Goal: Find specific page/section: Find specific page/section

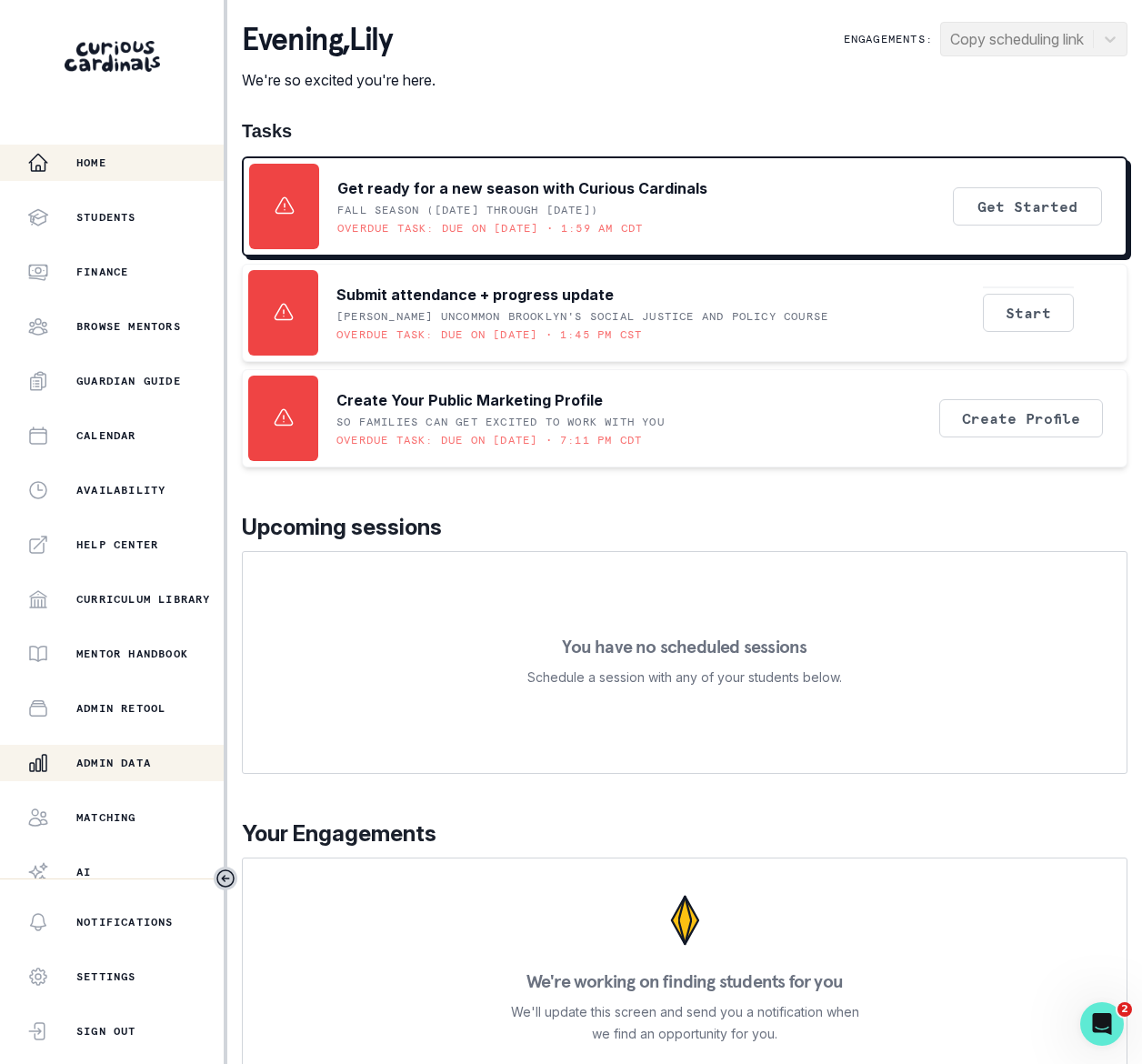
click at [138, 761] on p "Admin Data" at bounding box center [114, 763] width 75 height 15
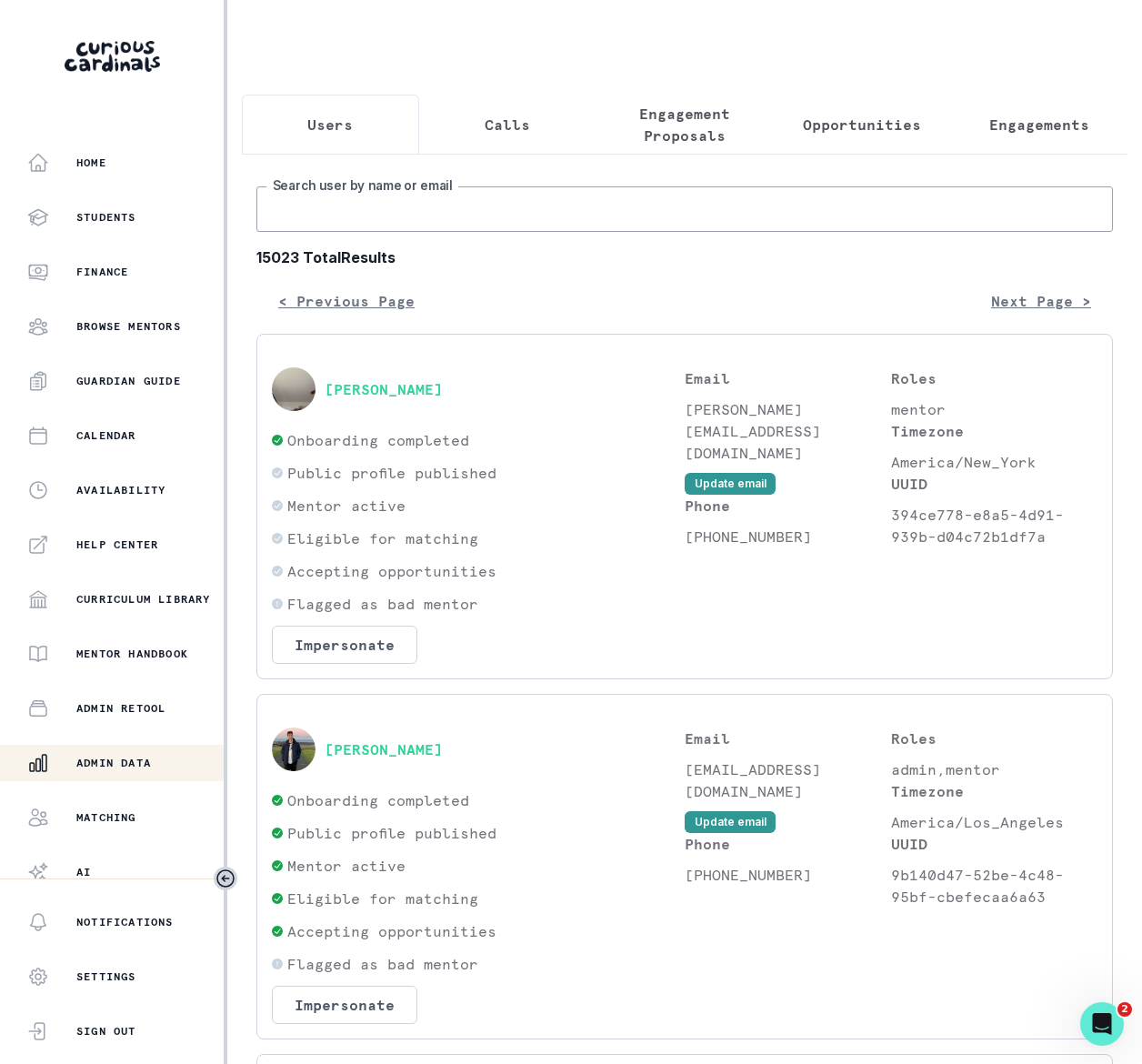
click at [456, 232] on input "Search user by name or email" at bounding box center [685, 209] width 857 height 46
paste input "[PERSON_NAME]"
type input "[PERSON_NAME]"
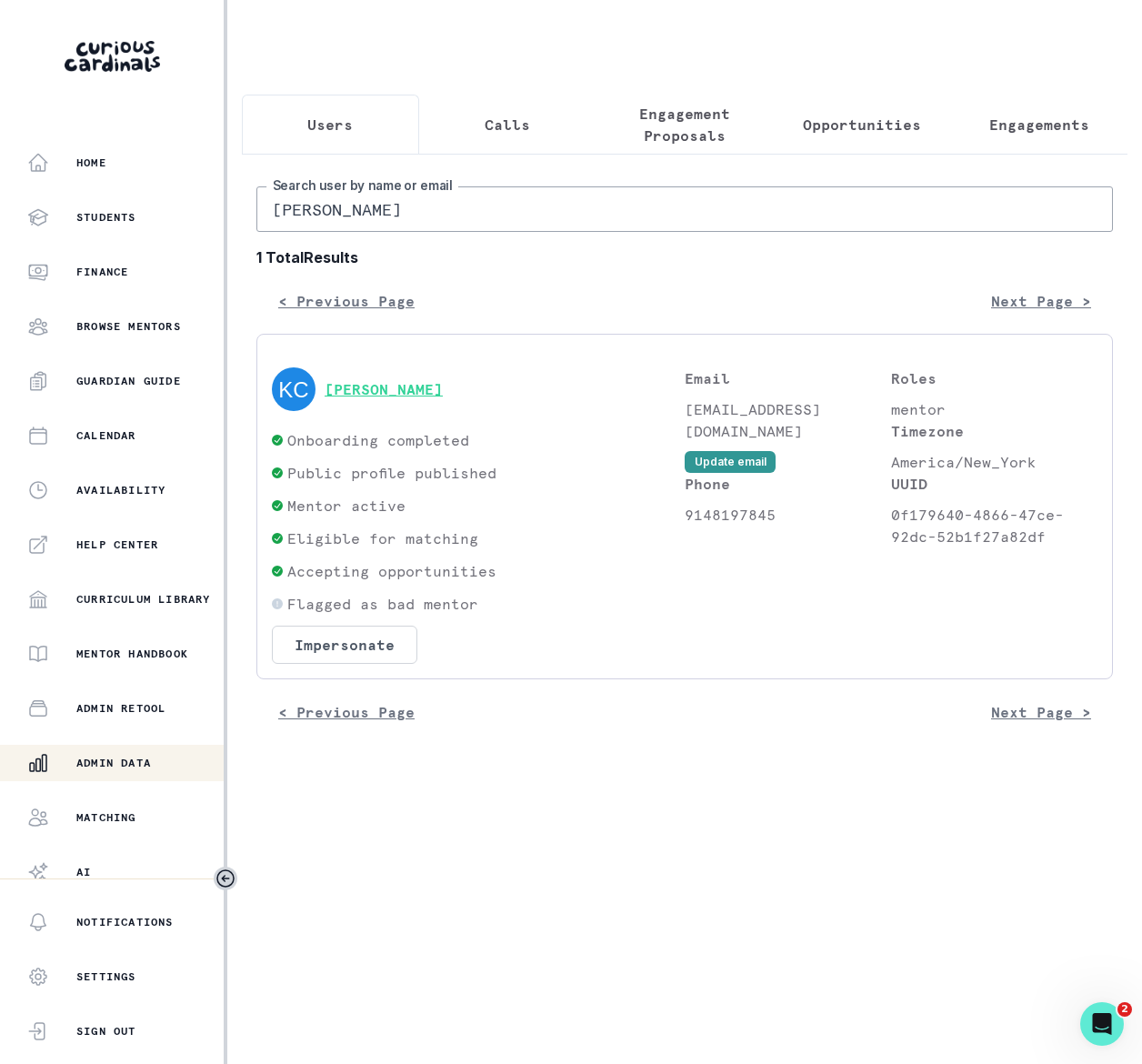
click at [398, 399] on button "[PERSON_NAME]" at bounding box center [383, 389] width 118 height 18
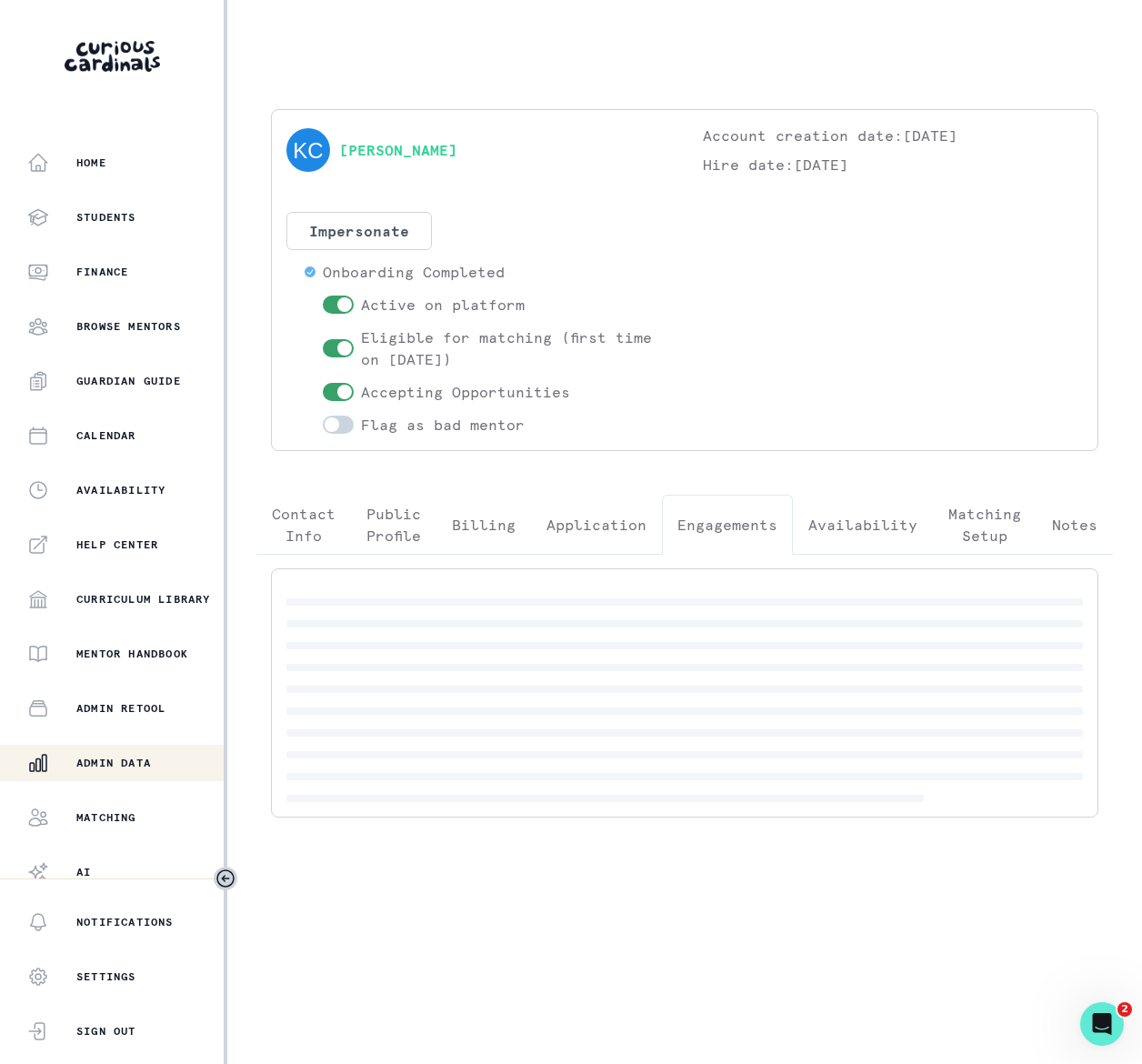
click at [754, 525] on p "Engagements" at bounding box center [727, 525] width 100 height 22
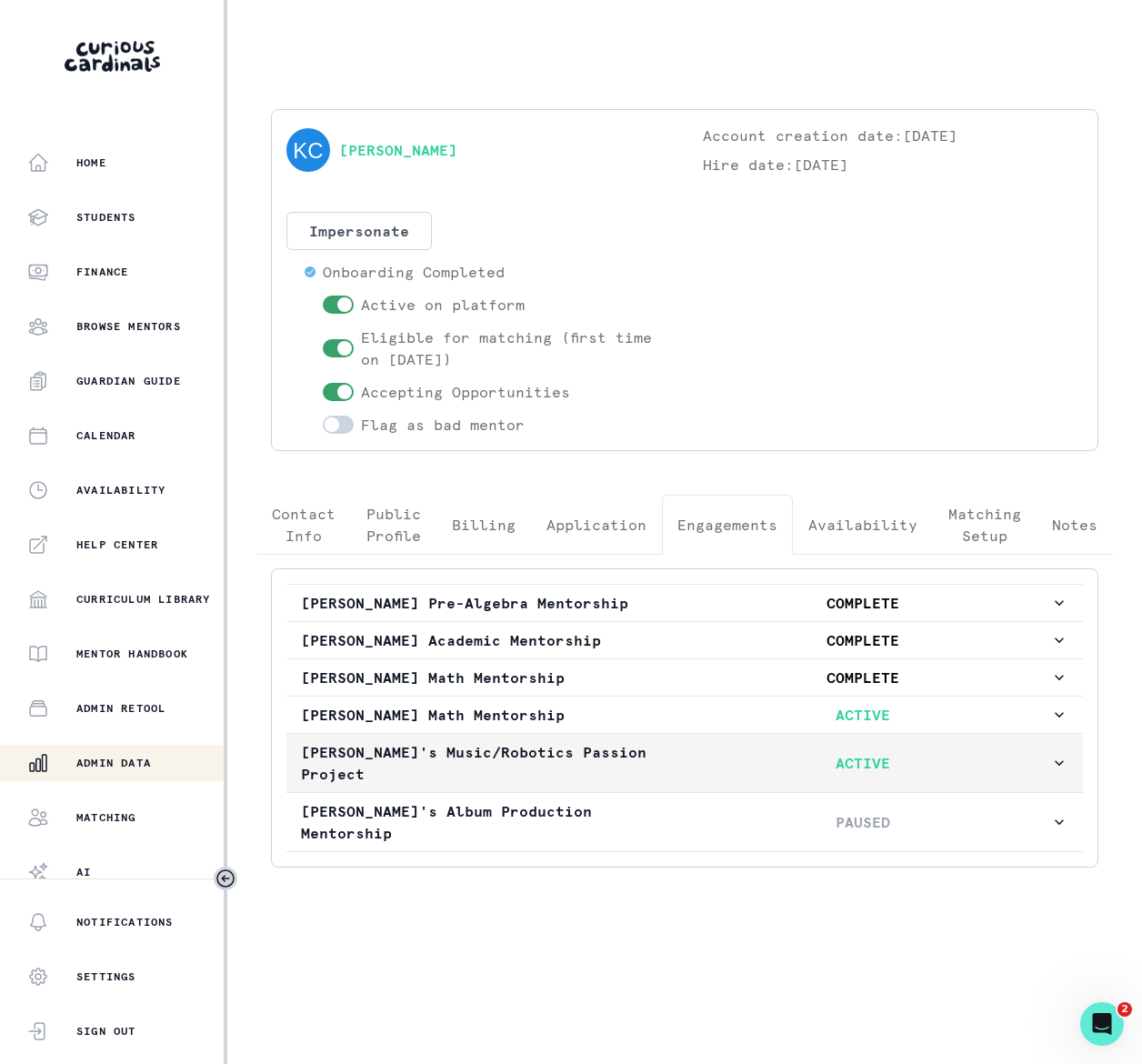
click at [1053, 764] on icon "button" at bounding box center [1060, 763] width 18 height 18
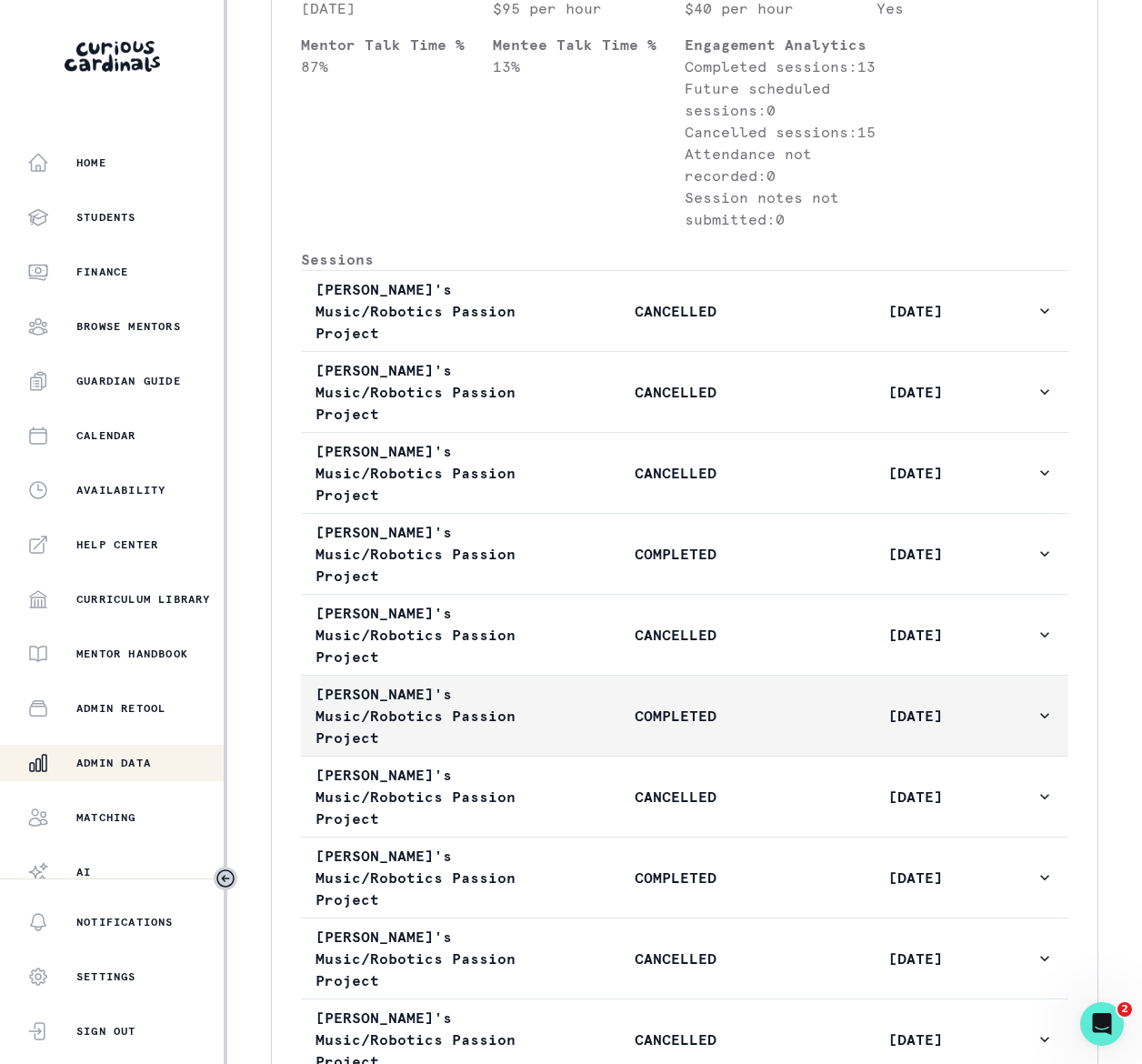
scroll to position [1194, 0]
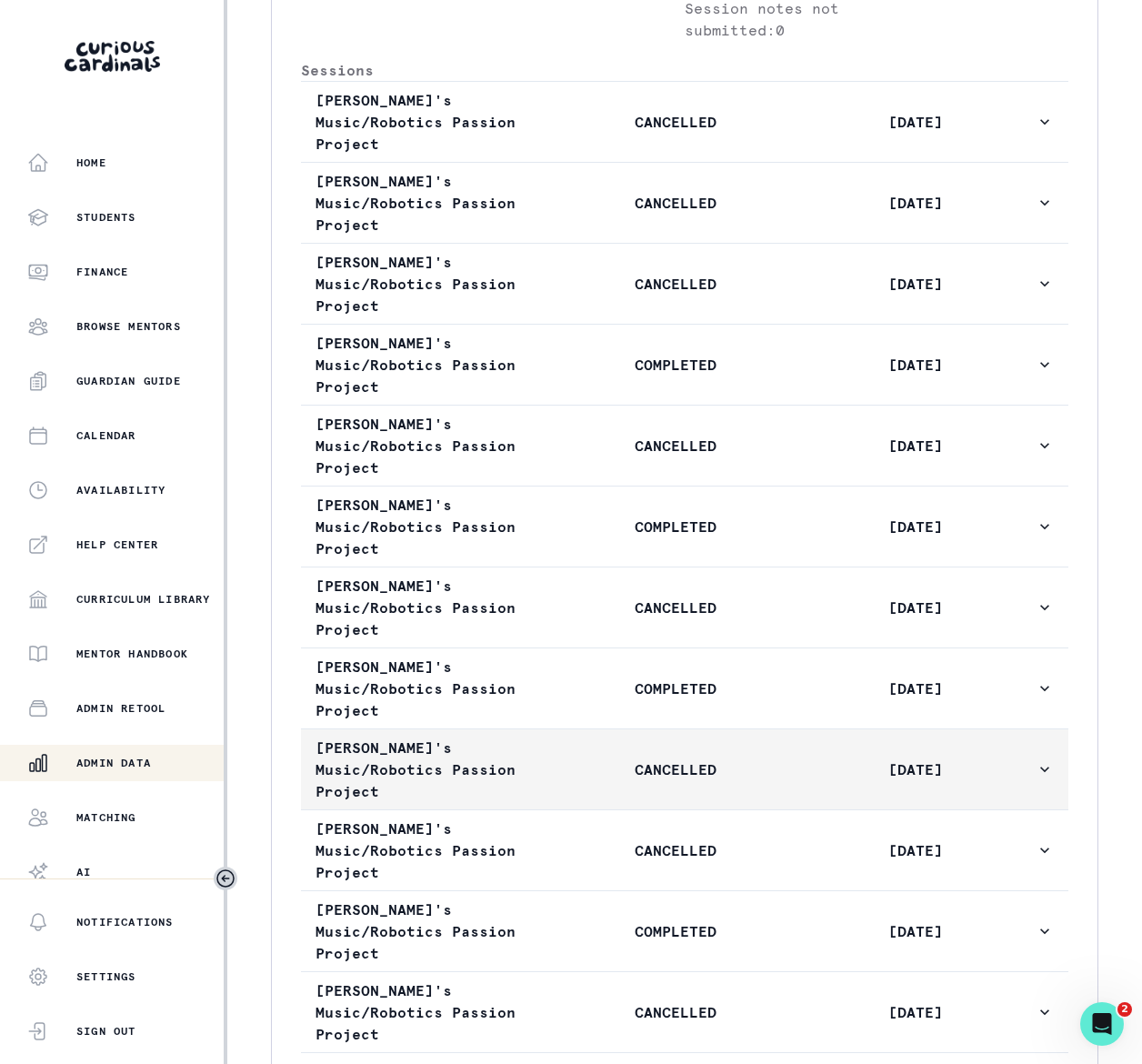
click at [1036, 761] on icon "button" at bounding box center [1045, 770] width 18 height 18
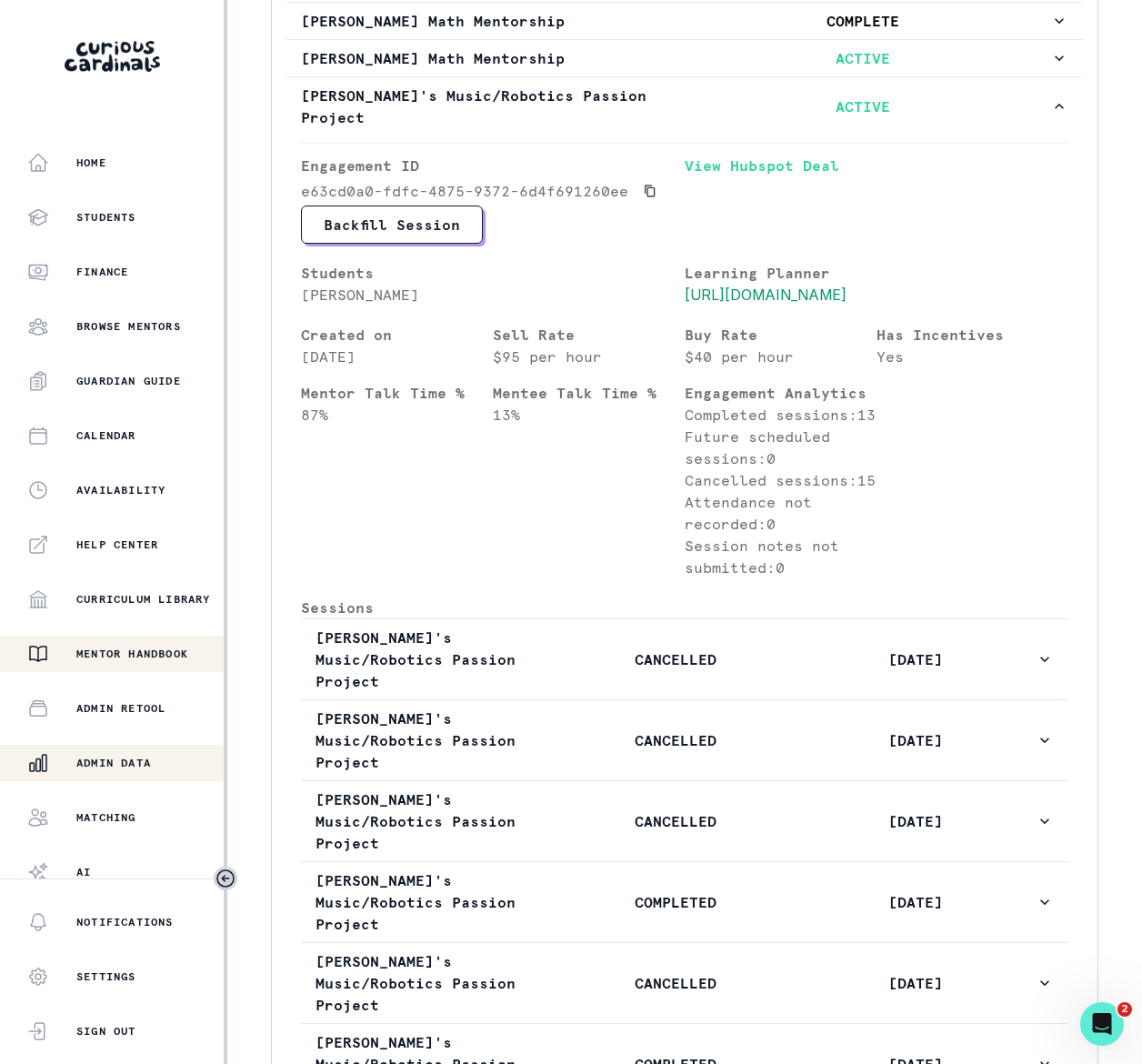
scroll to position [340, 0]
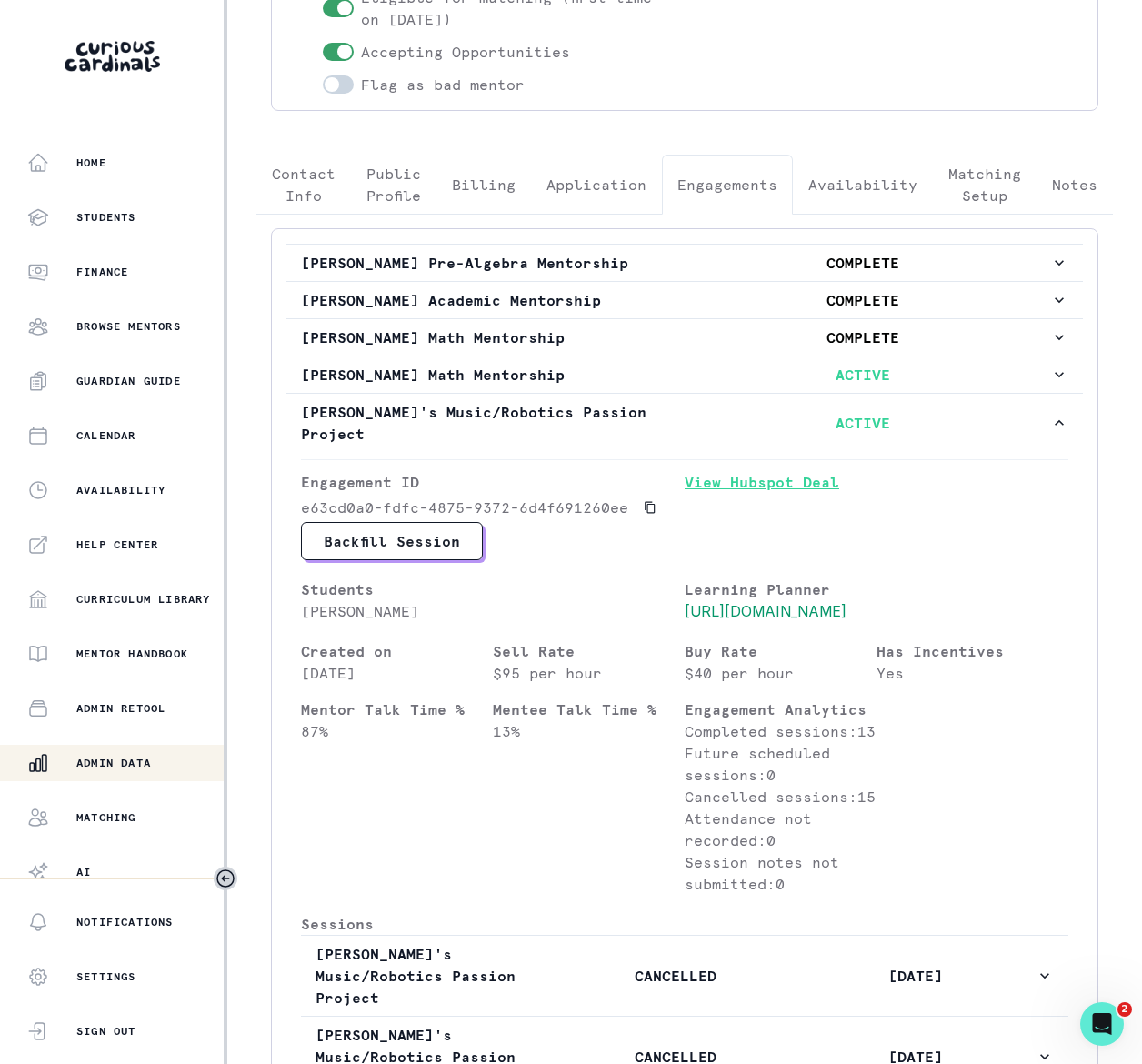
click at [730, 473] on link "View Hubspot Deal" at bounding box center [877, 496] width 384 height 51
